Goal: Find specific page/section: Find specific page/section

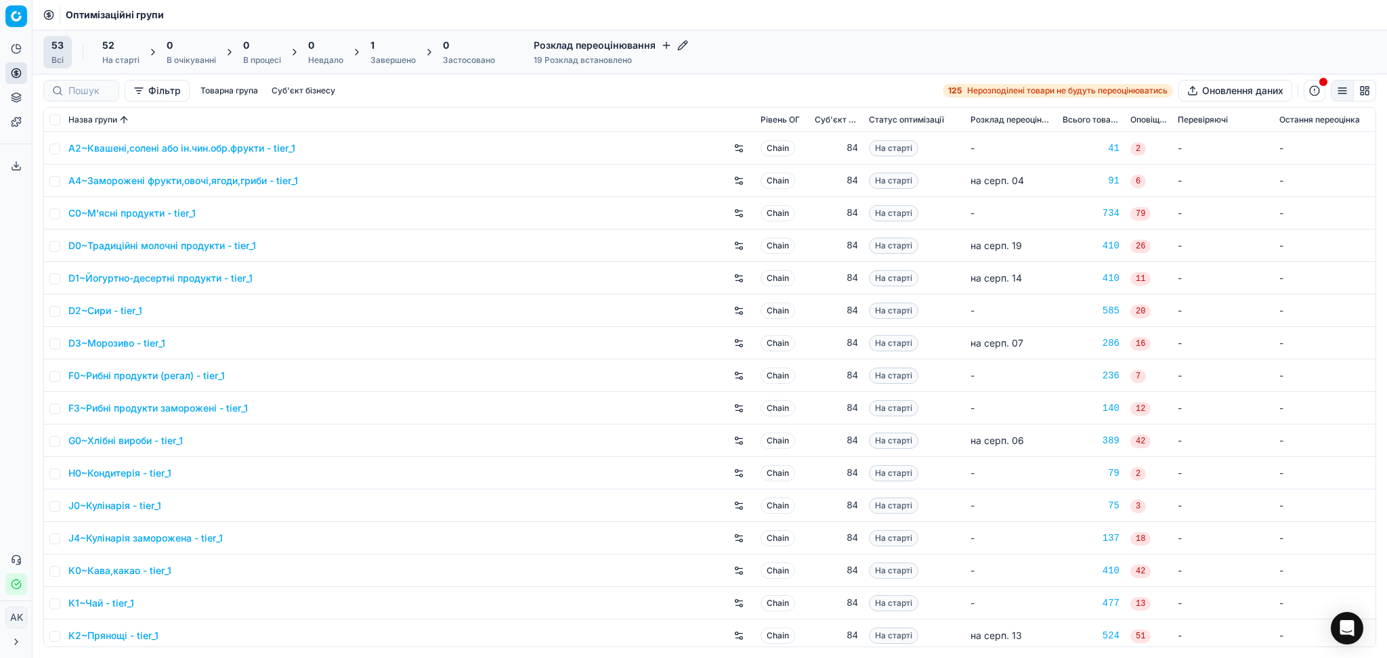
click at [18, 583] on icon "button" at bounding box center [16, 584] width 11 height 11
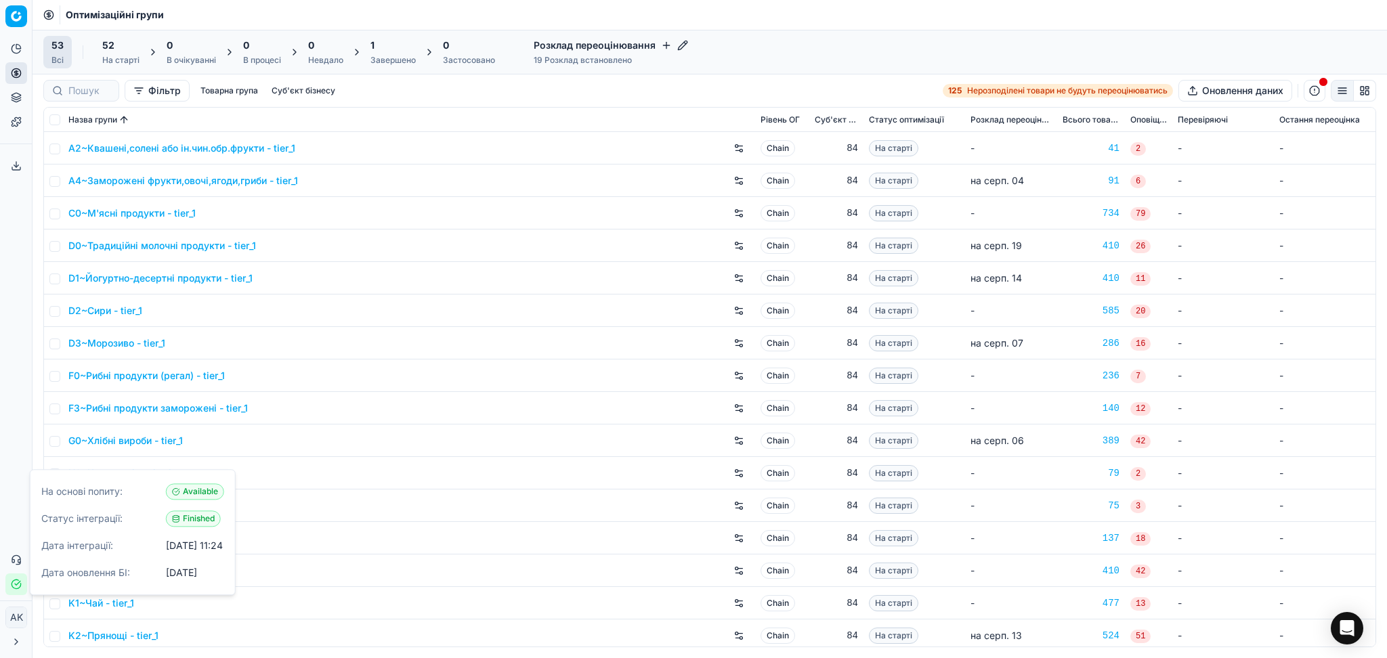
click at [393, 50] on div "1" at bounding box center [392, 46] width 45 height 14
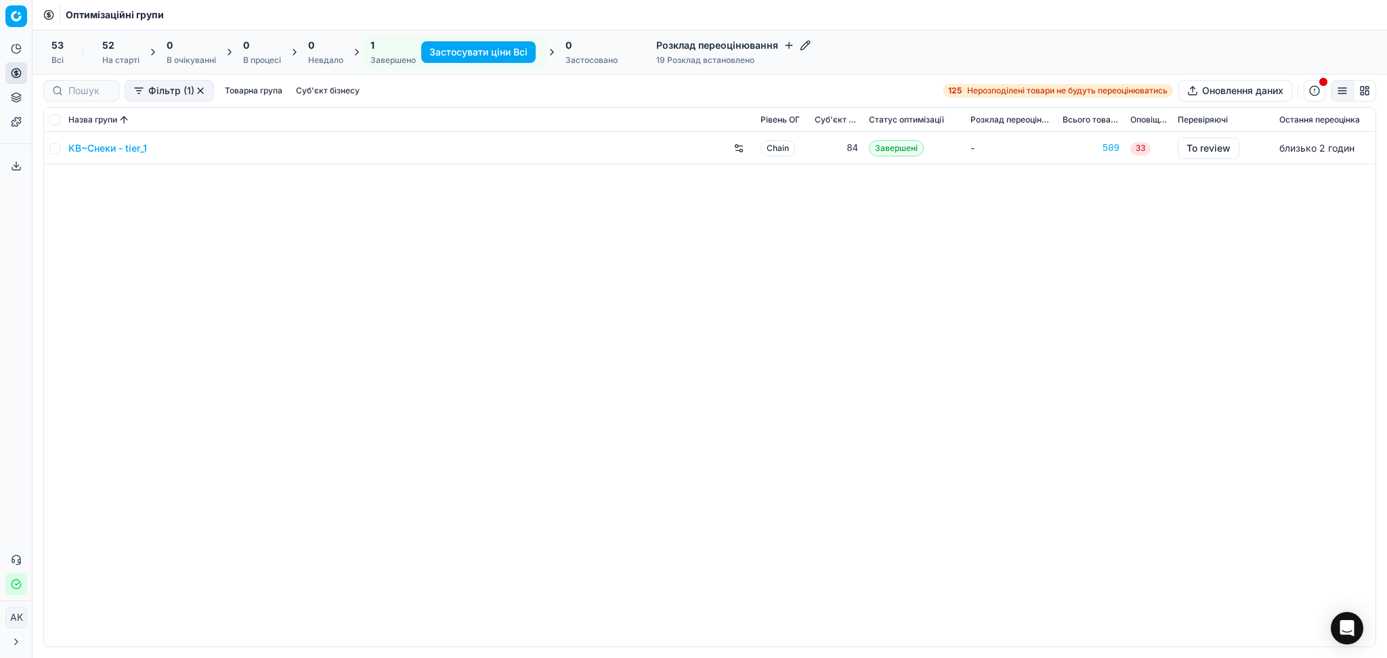
click at [103, 151] on link "KB~Снеки - tier_1" at bounding box center [107, 149] width 79 height 14
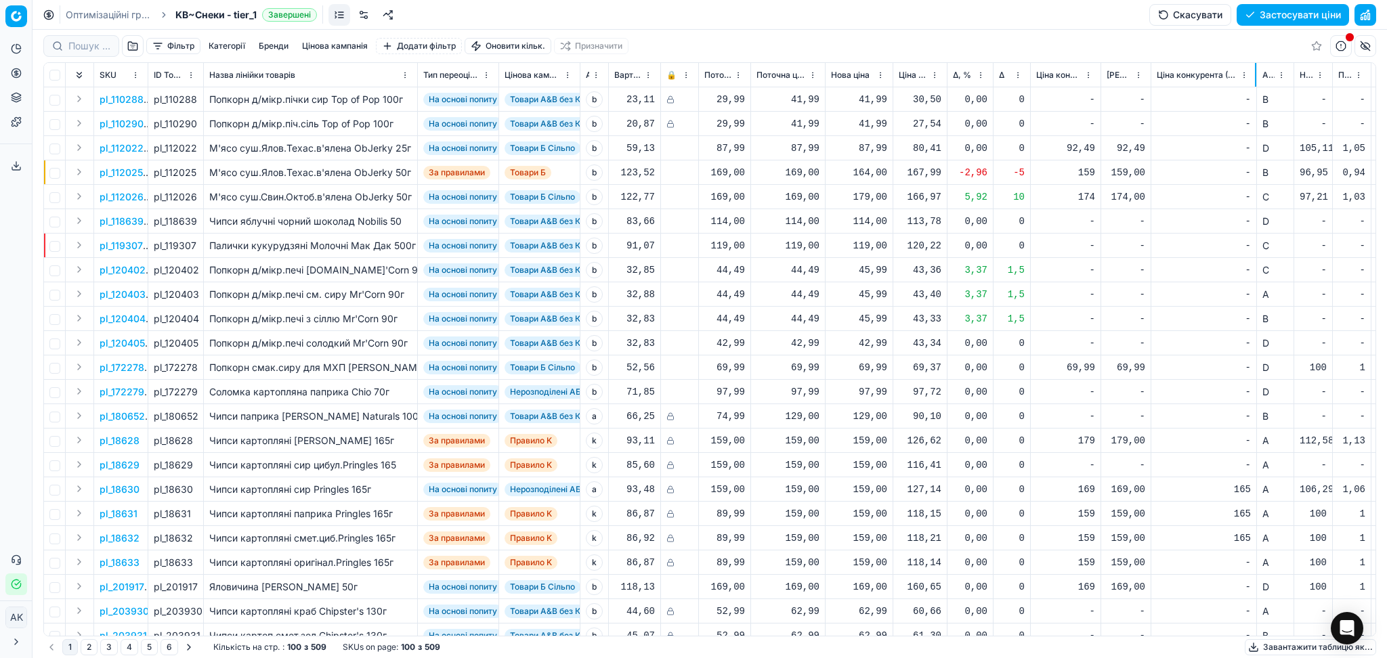
drag, startPoint x: 1182, startPoint y: 71, endPoint x: 1256, endPoint y: 77, distance: 74.1
click at [1256, 77] on div at bounding box center [1255, 75] width 1 height 24
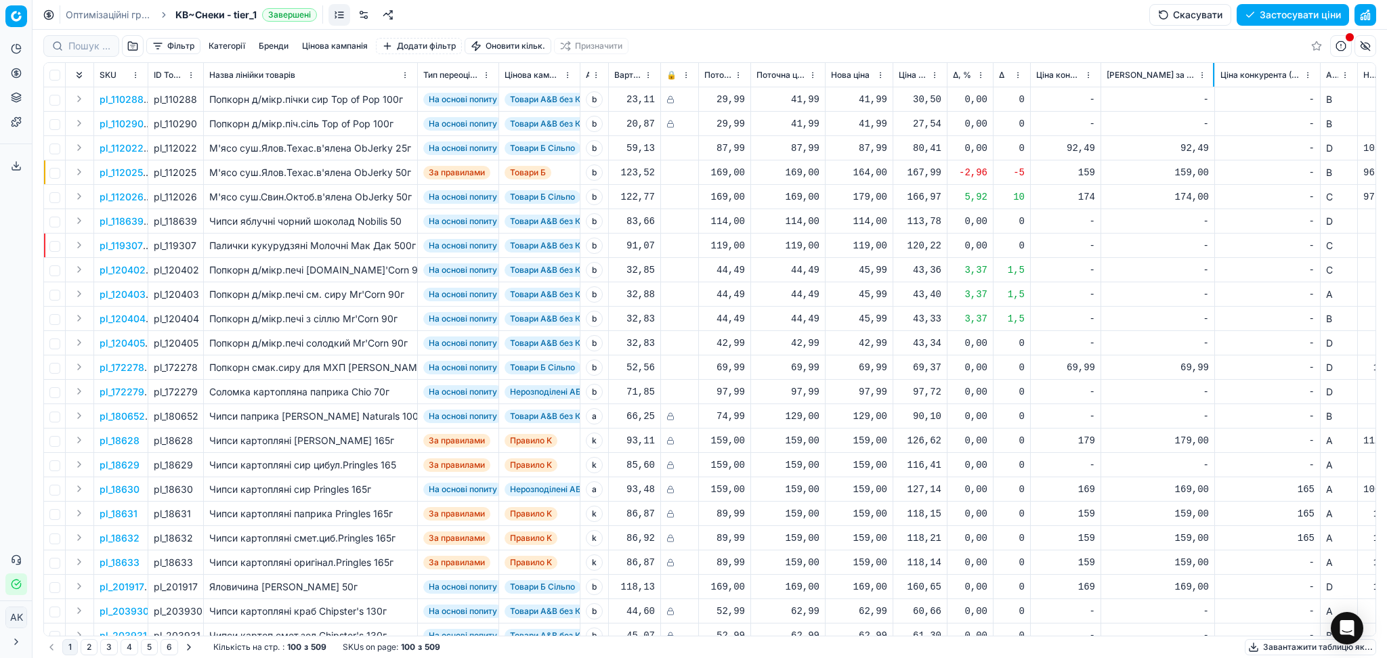
drag, startPoint x: 1150, startPoint y: 77, endPoint x: 1214, endPoint y: 78, distance: 63.7
click at [1214, 78] on div at bounding box center [1213, 75] width 1 height 24
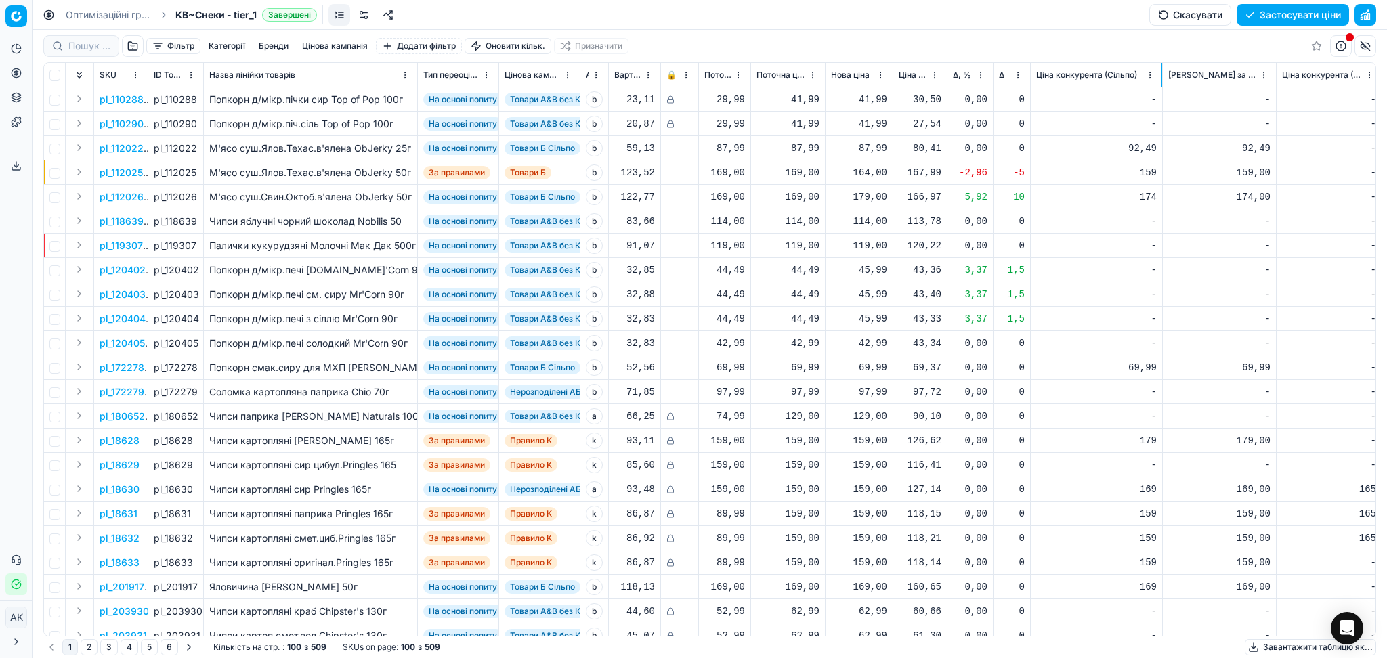
drag, startPoint x: 1099, startPoint y: 74, endPoint x: 1161, endPoint y: 74, distance: 61.6
click at [1161, 74] on div at bounding box center [1161, 75] width 1 height 24
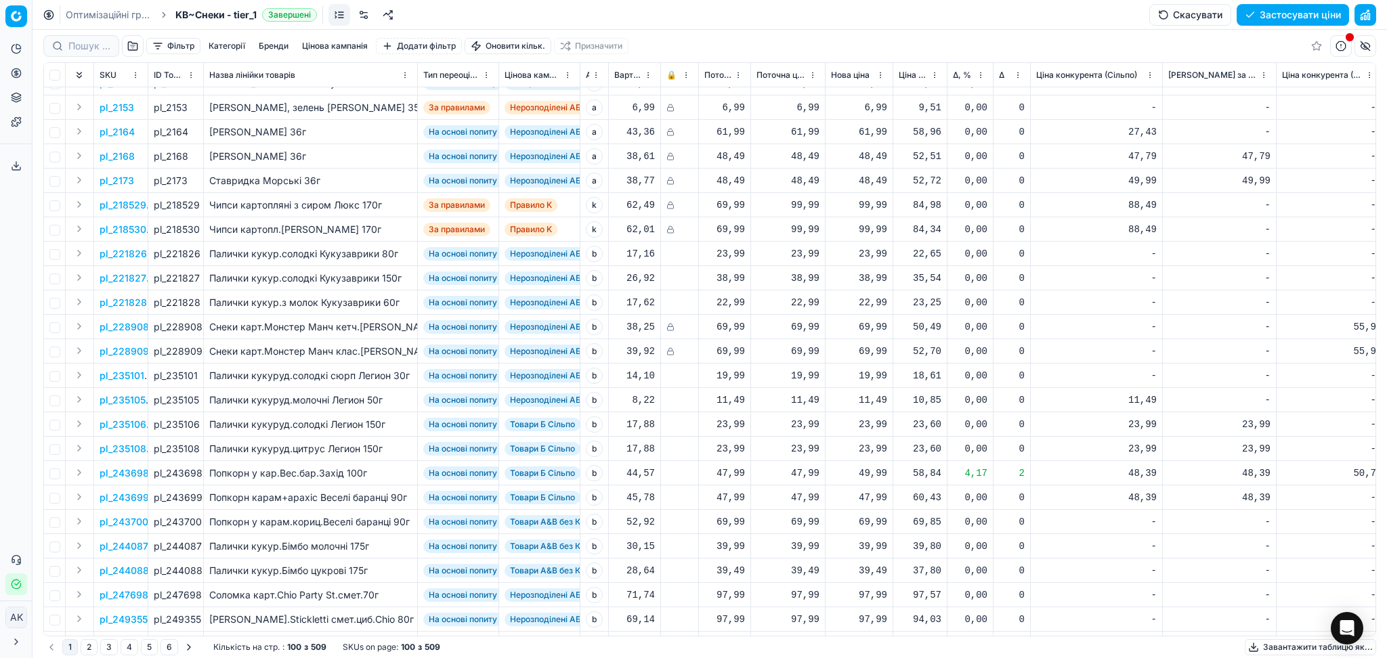
scroll to position [686, 0]
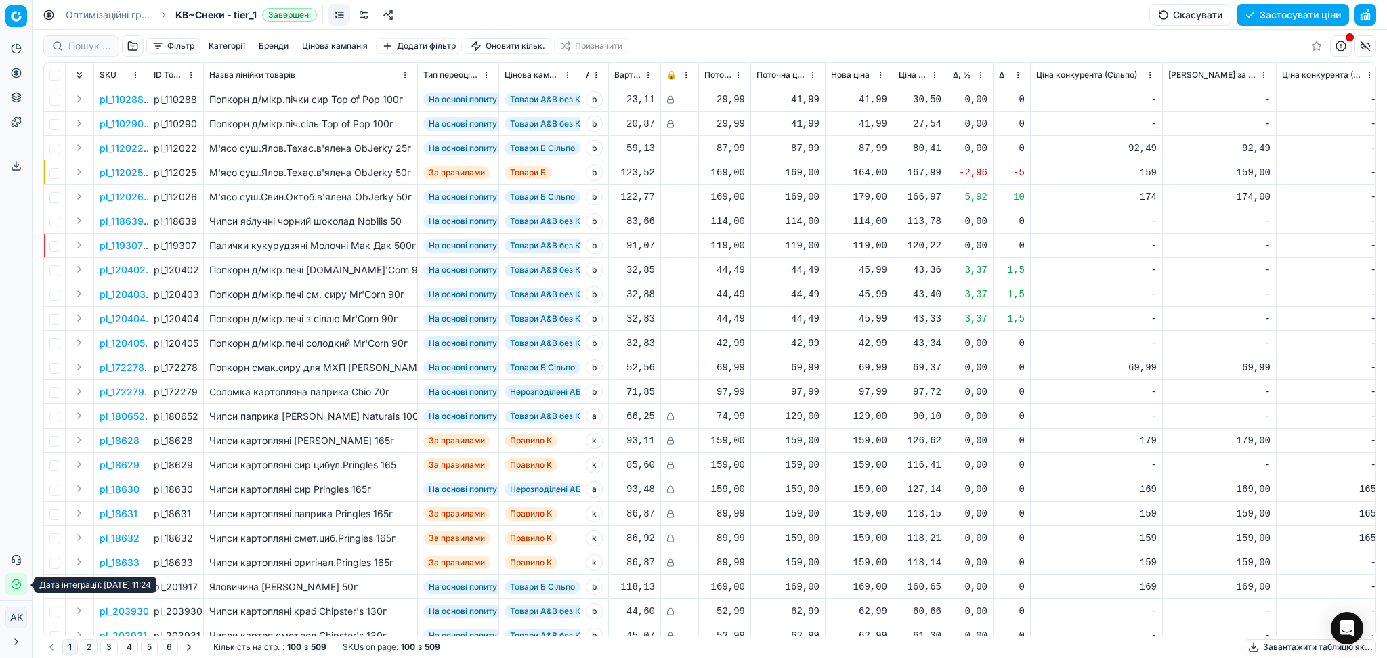
click at [18, 589] on icon "button" at bounding box center [16, 584] width 9 height 9
